Goal: Find contact information: Obtain details needed to contact an individual or organization

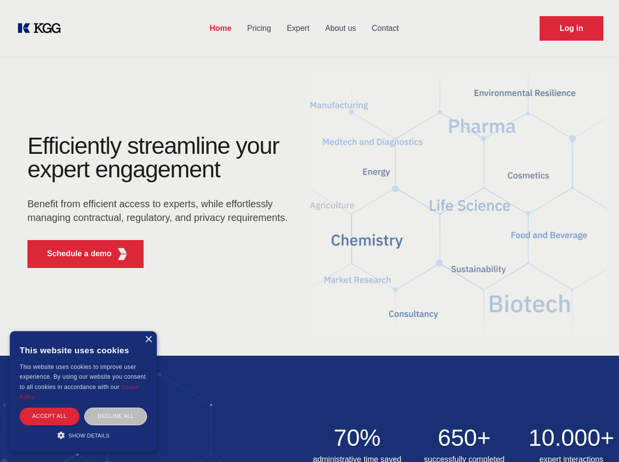
click at [309, 231] on div "Efficiently streamline your expert engagement Benefit from efficient access to …" at bounding box center [161, 205] width 298 height 142
click at [74, 254] on p "Schedule a demo" at bounding box center [79, 254] width 65 height 12
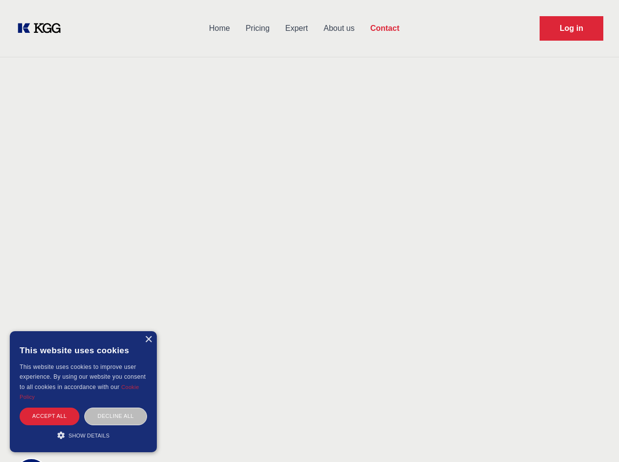
click at [148, 340] on div "× This website uses cookies This website uses cookies to improve user experienc…" at bounding box center [83, 391] width 147 height 121
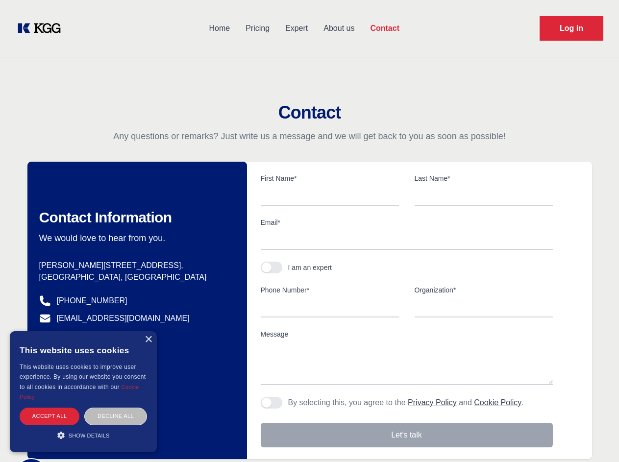
click at [50, 416] on div "Accept all" at bounding box center [50, 416] width 60 height 17
click at [116, 416] on div "Decline all" at bounding box center [115, 416] width 63 height 17
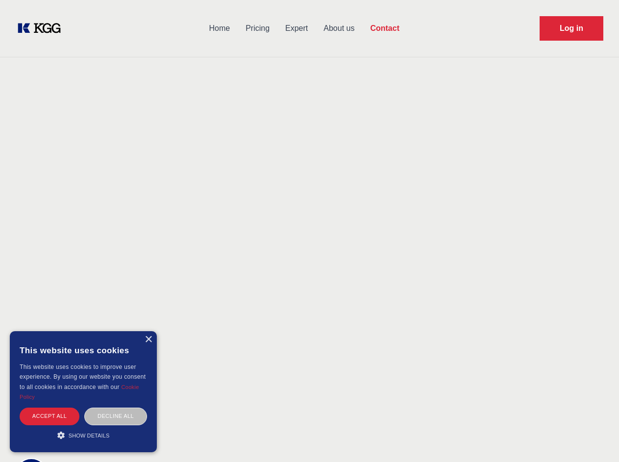
click at [83, 435] on main "Contact Any questions or remarks? Just write us a message and we will get back …" at bounding box center [309, 255] width 619 height 510
